Goal: Transaction & Acquisition: Download file/media

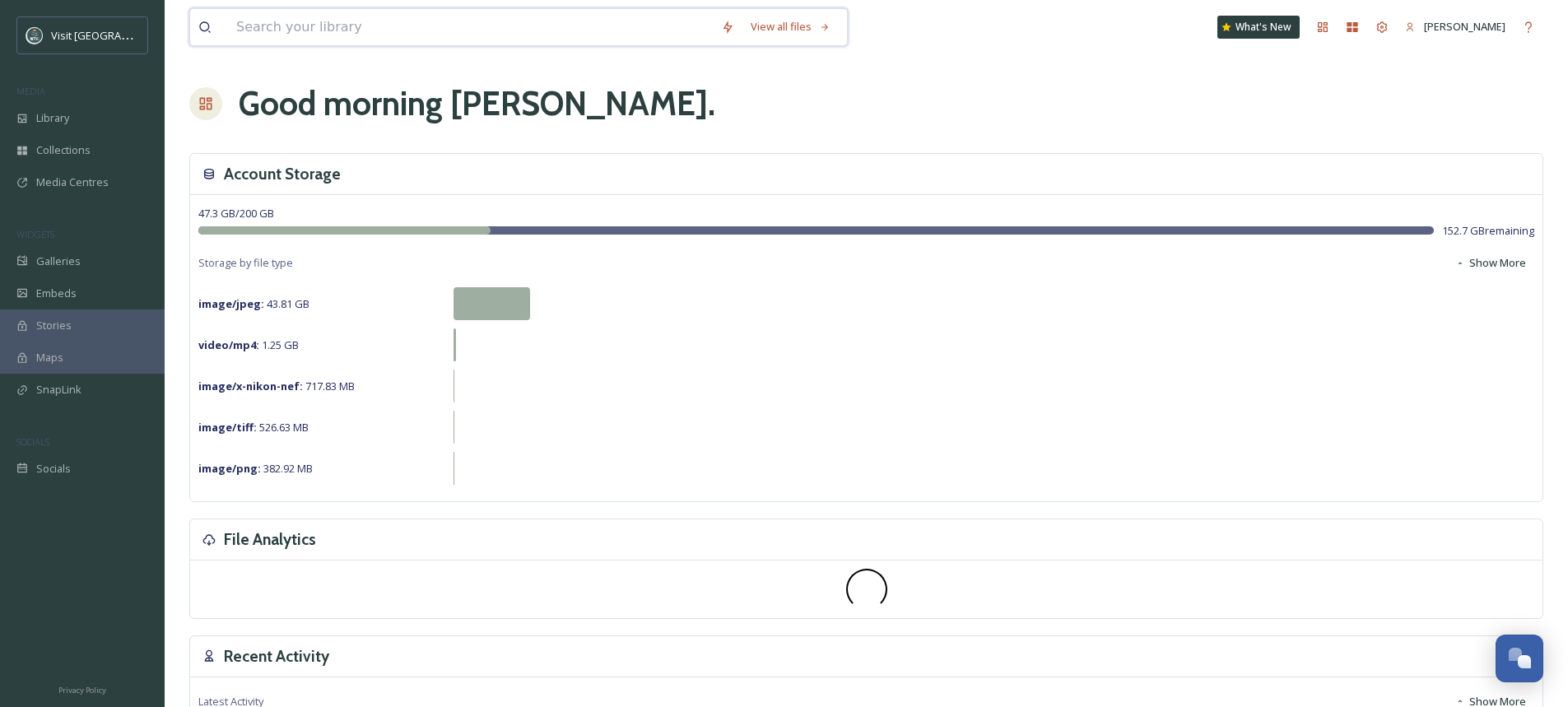
click at [274, 25] on input at bounding box center [470, 27] width 484 height 36
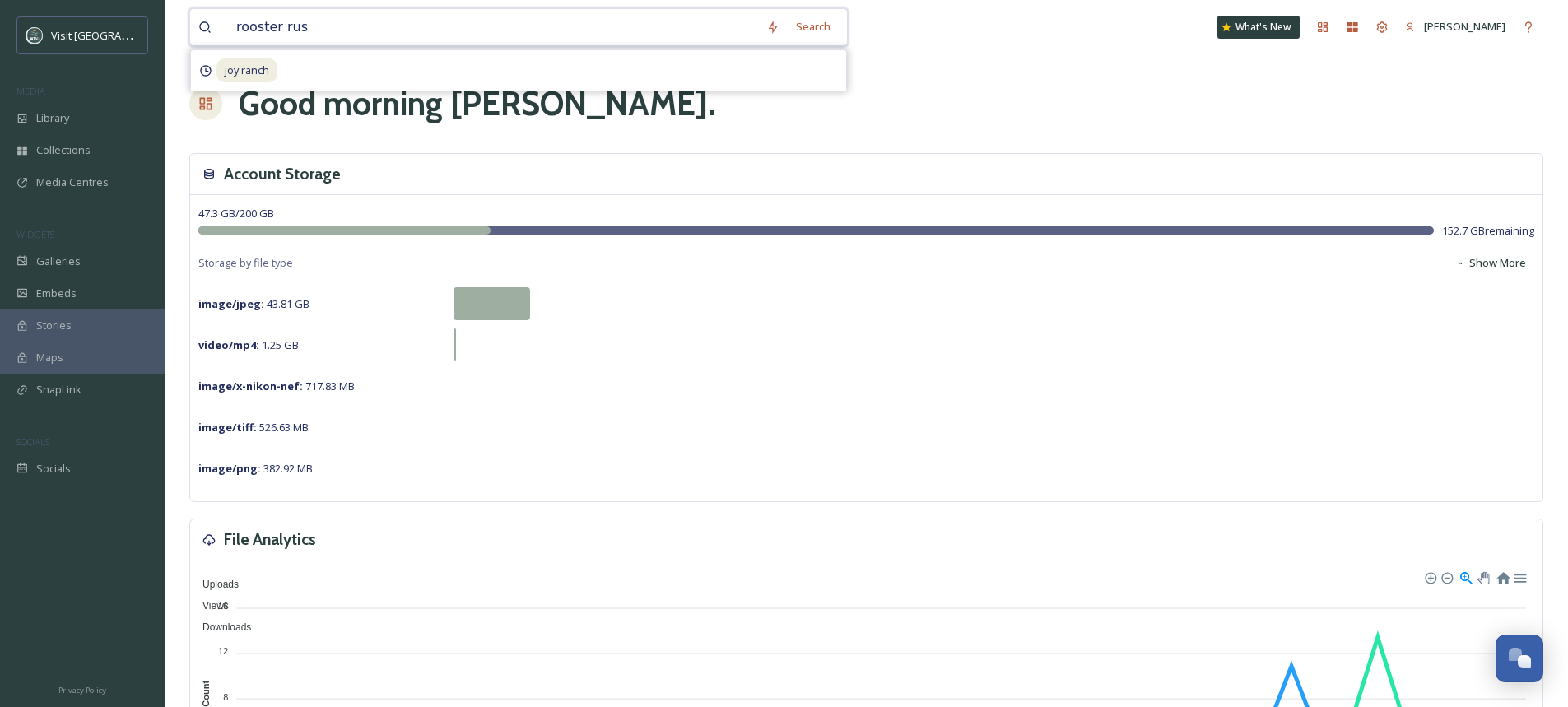
type input "rooster rush"
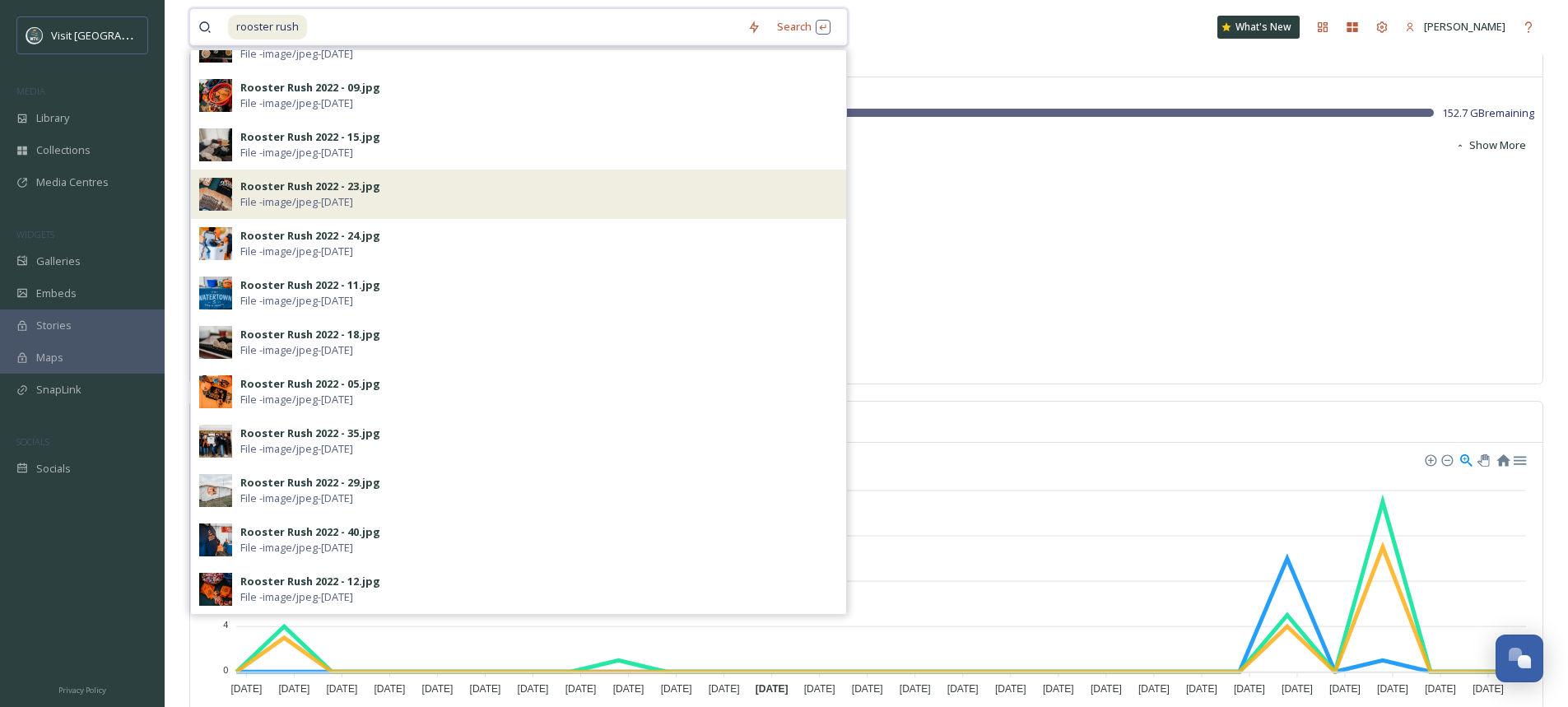
scroll to position [247, 0]
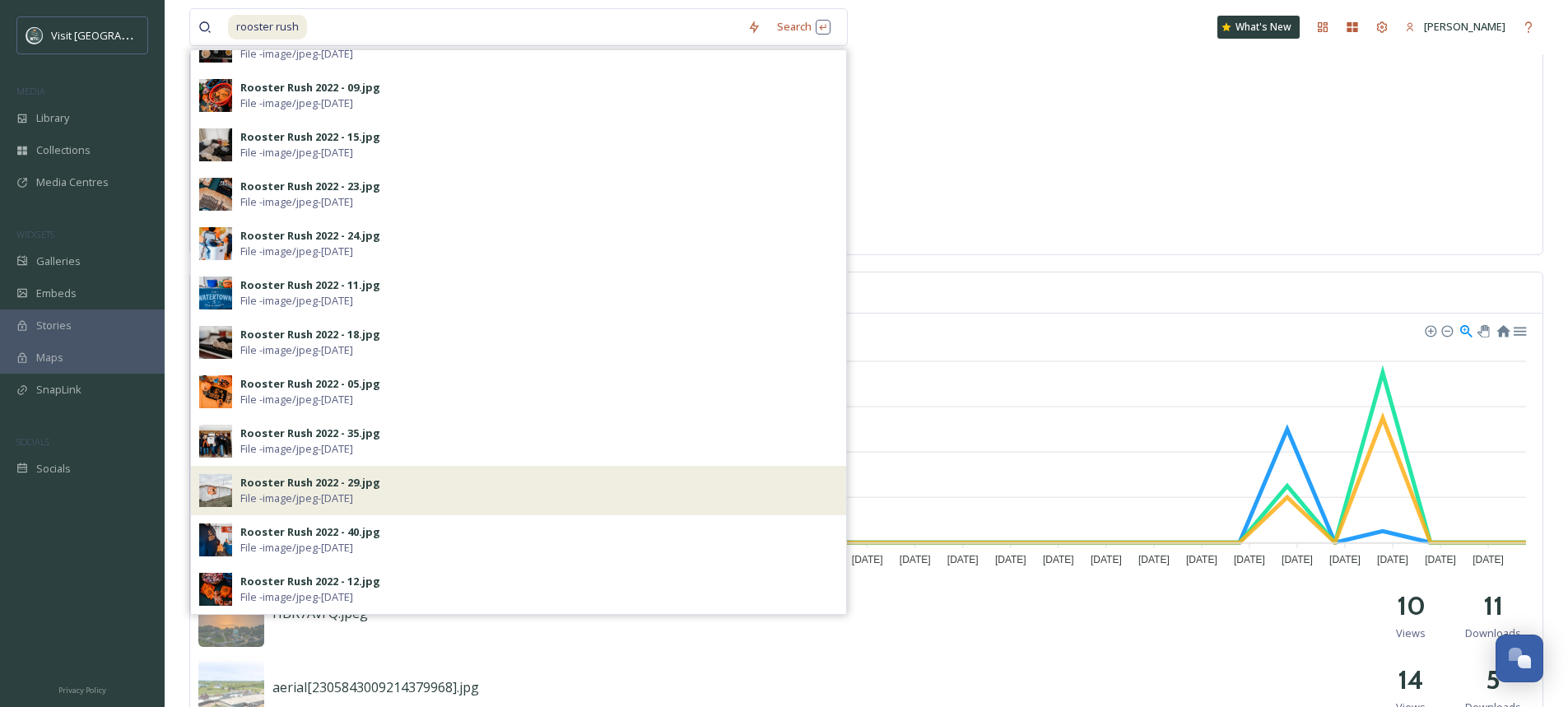
click at [216, 490] on img at bounding box center [216, 490] width 33 height 33
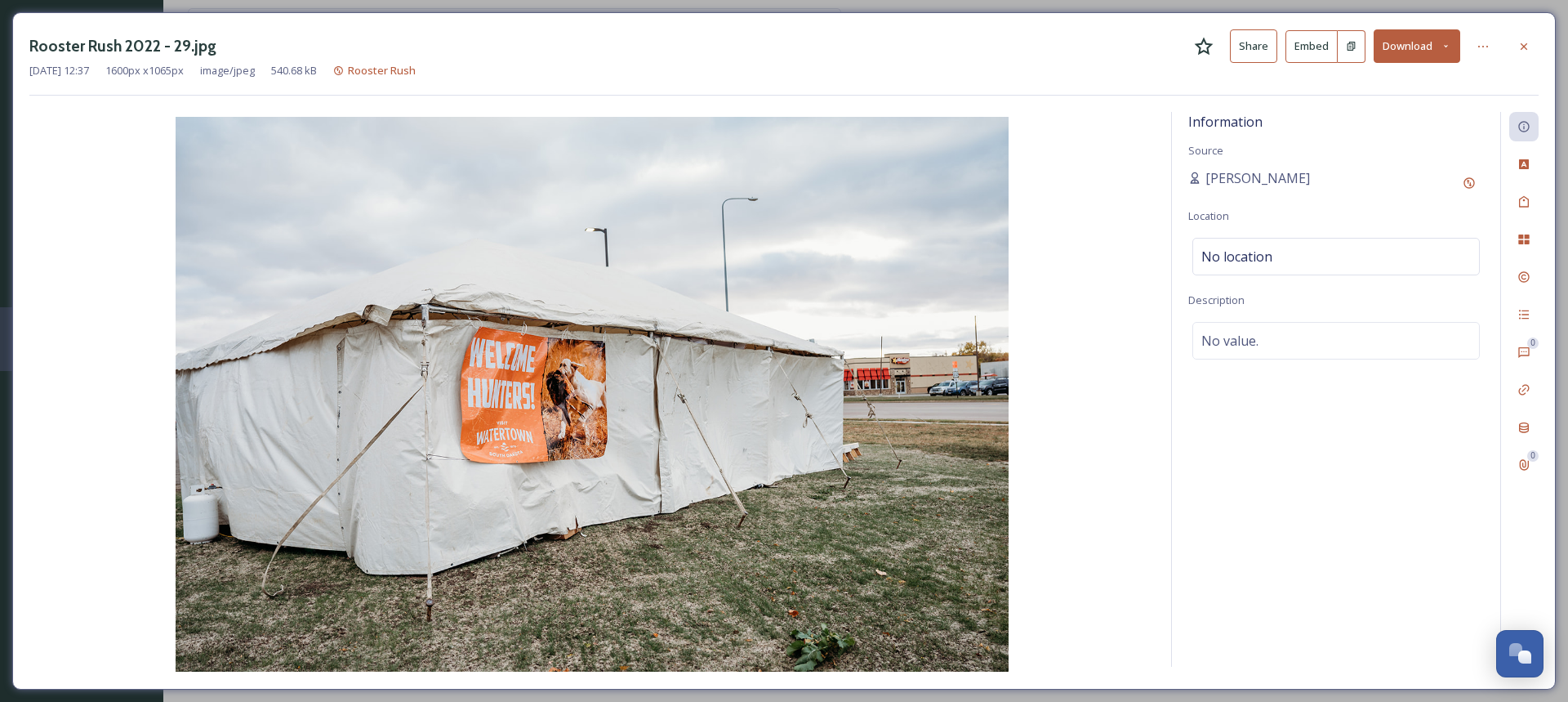
click at [1410, 41] on button "Download" at bounding box center [1418, 46] width 87 height 34
click at [1418, 118] on span "Download Medium (1080 x 719)" at bounding box center [1373, 115] width 151 height 16
click at [1523, 41] on icon at bounding box center [1525, 47] width 13 height 13
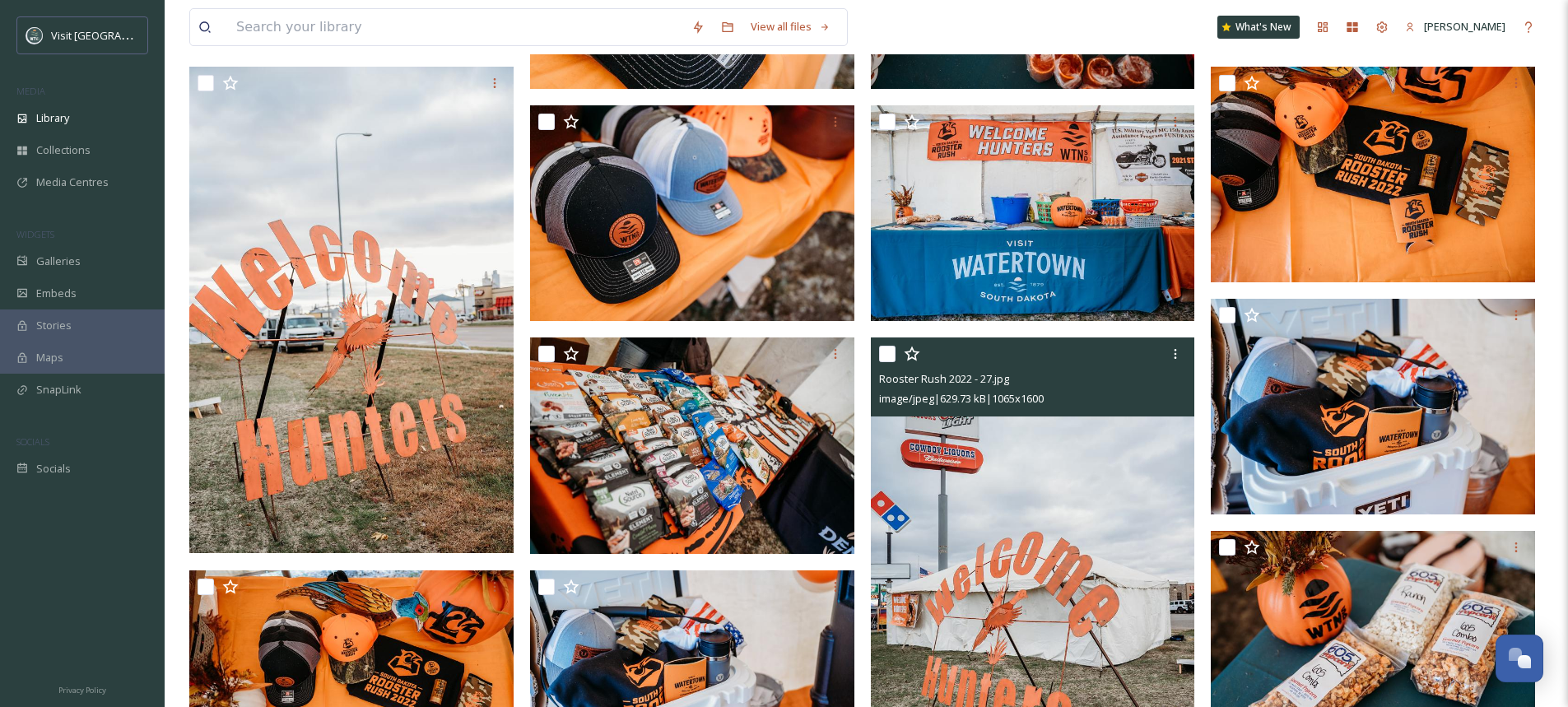
scroll to position [1564, 0]
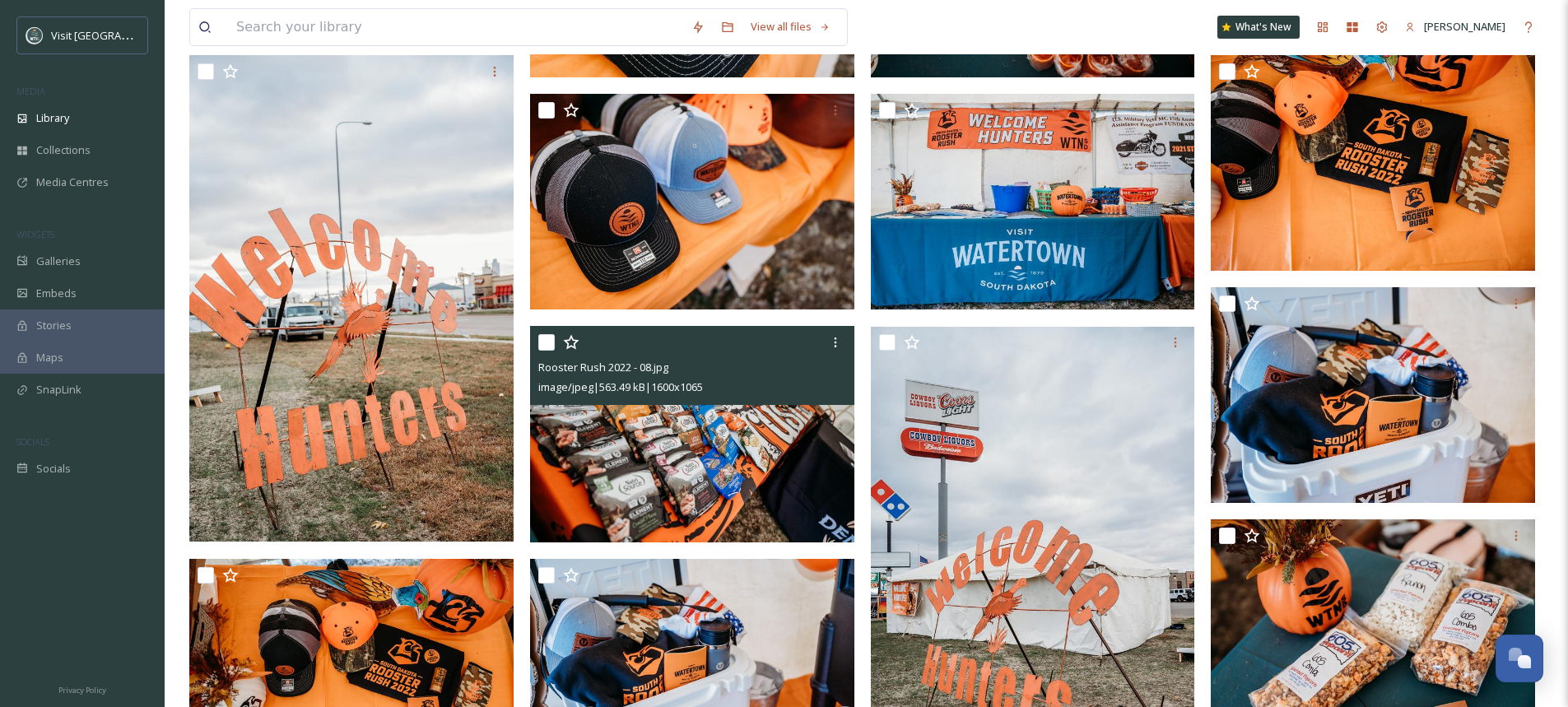
click at [680, 442] on img at bounding box center [692, 433] width 324 height 216
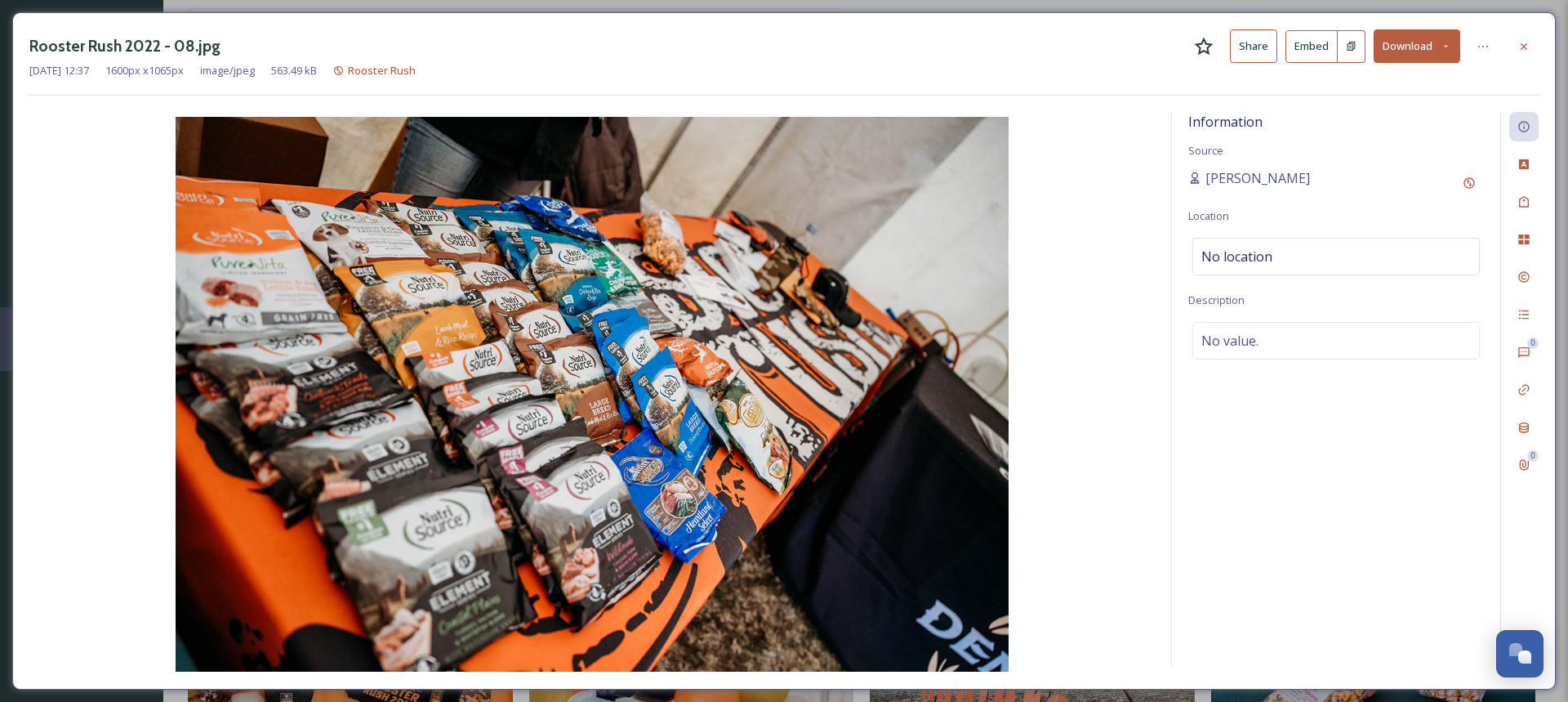
click at [1455, 53] on button "Download" at bounding box center [1418, 46] width 87 height 34
click at [1397, 122] on span "Download Medium (1080 x 719)" at bounding box center [1373, 115] width 151 height 16
click at [1523, 45] on icon at bounding box center [1525, 46] width 7 height 7
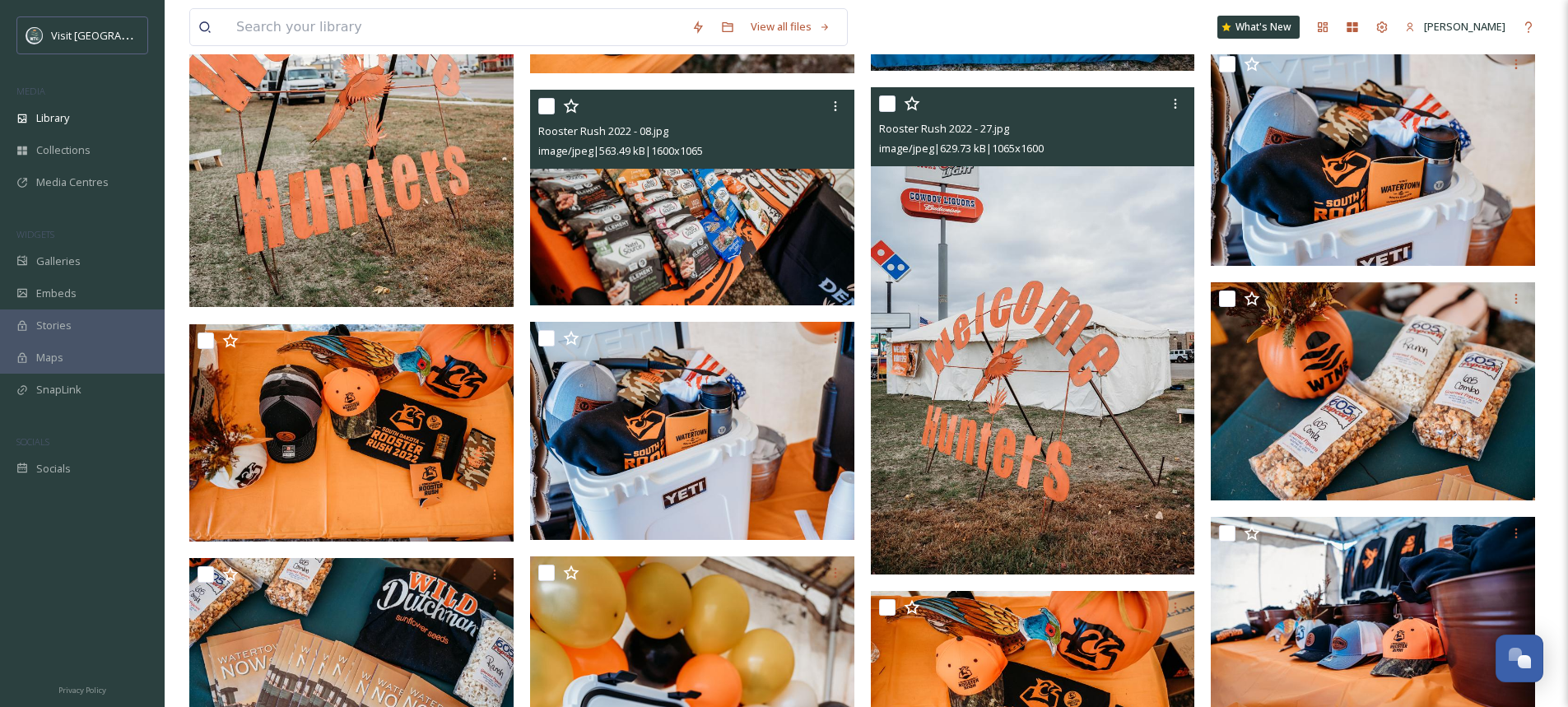
scroll to position [1975, 0]
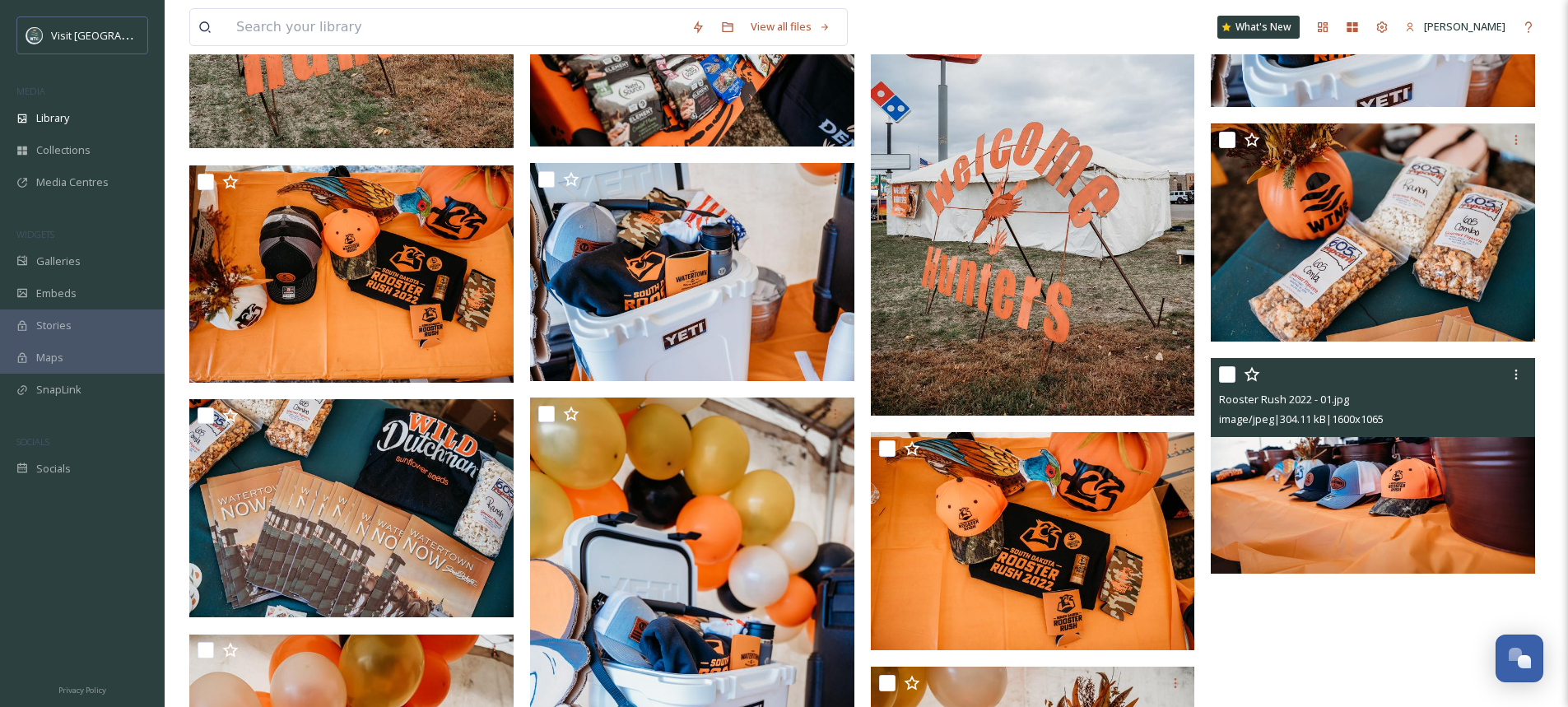
click at [1389, 468] on img at bounding box center [1372, 466] width 324 height 216
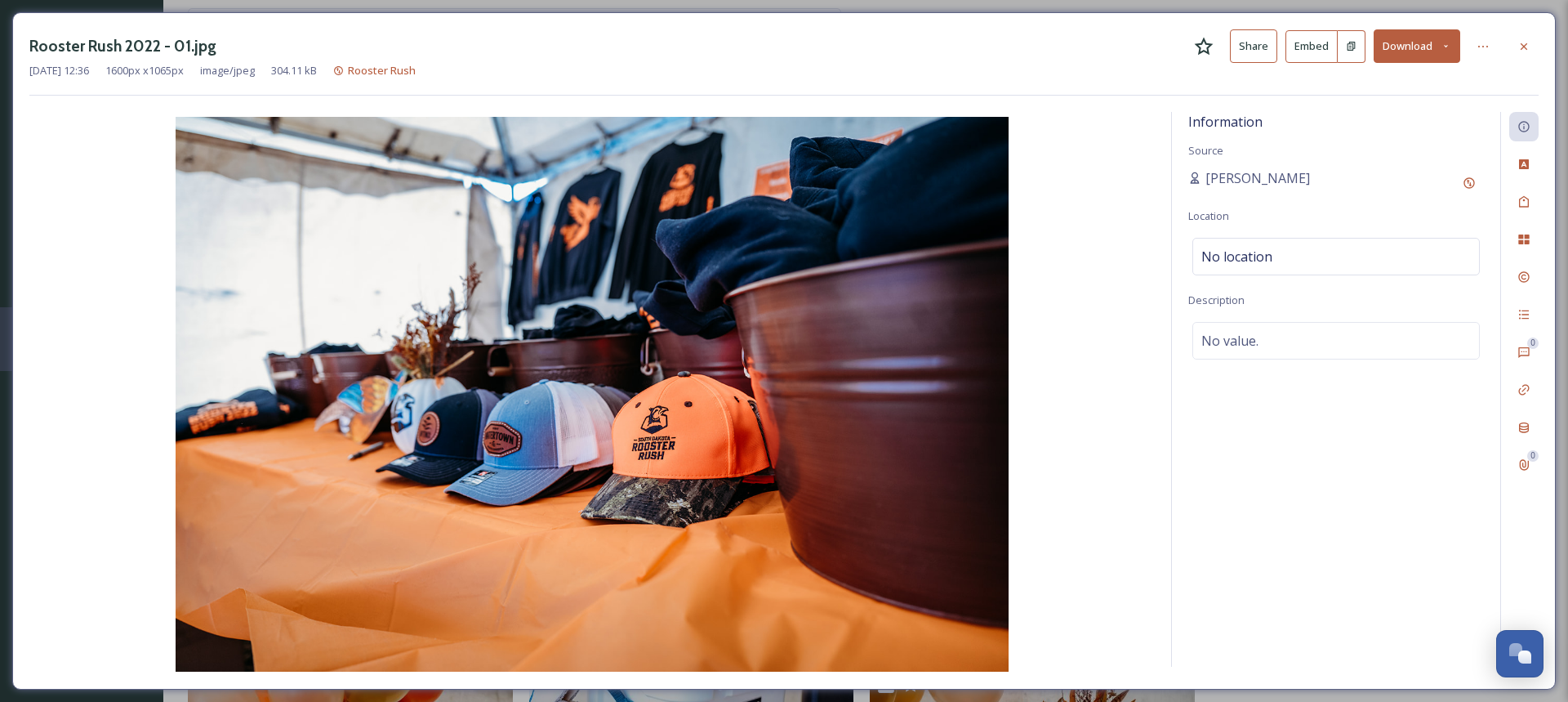
click at [1439, 43] on button "Download" at bounding box center [1418, 46] width 87 height 34
click at [1418, 123] on span "Download Medium (1080 x 719)" at bounding box center [1373, 115] width 151 height 16
click at [1524, 46] on icon at bounding box center [1525, 46] width 7 height 7
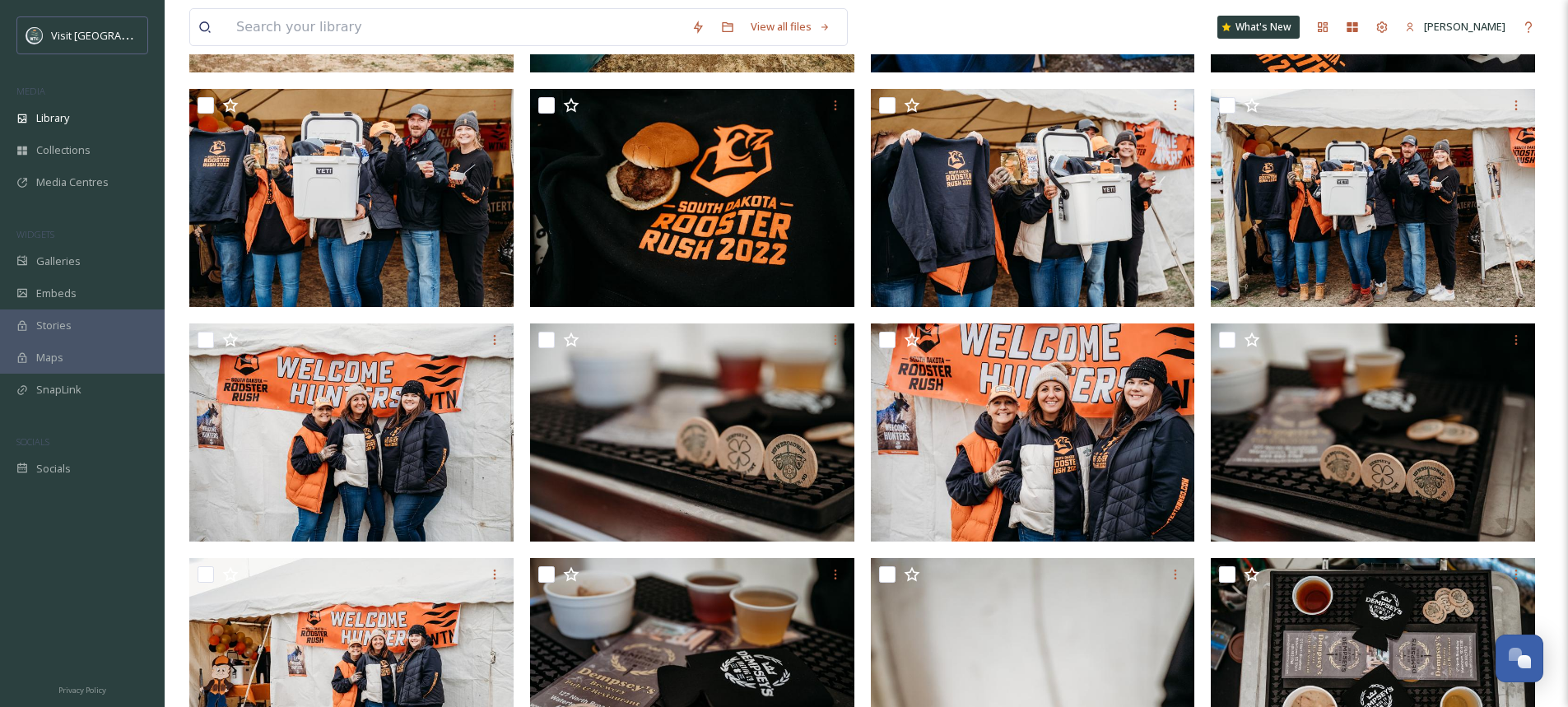
scroll to position [131, 0]
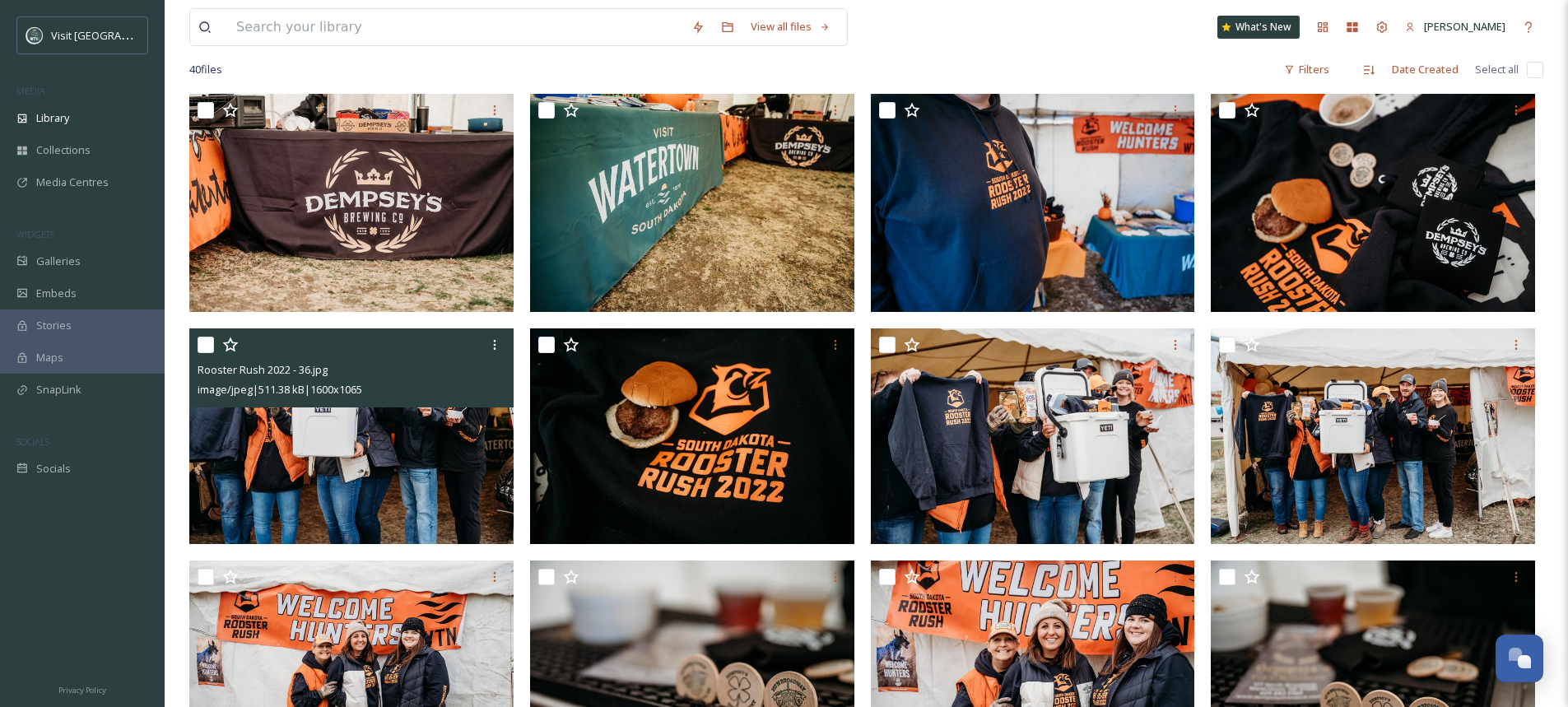
click at [426, 438] on img at bounding box center [351, 436] width 324 height 216
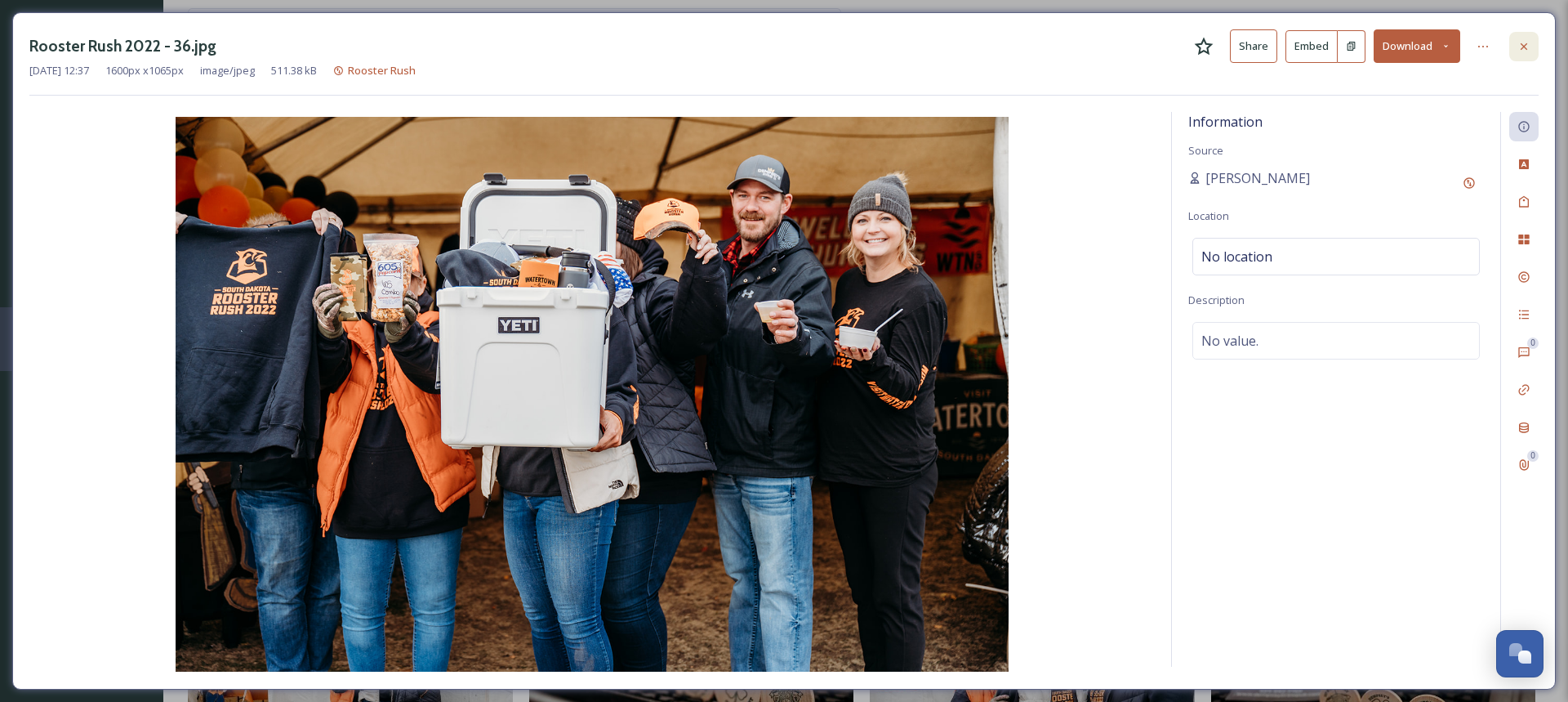
click at [1527, 47] on icon at bounding box center [1525, 47] width 13 height 13
